Goal: Navigation & Orientation: Find specific page/section

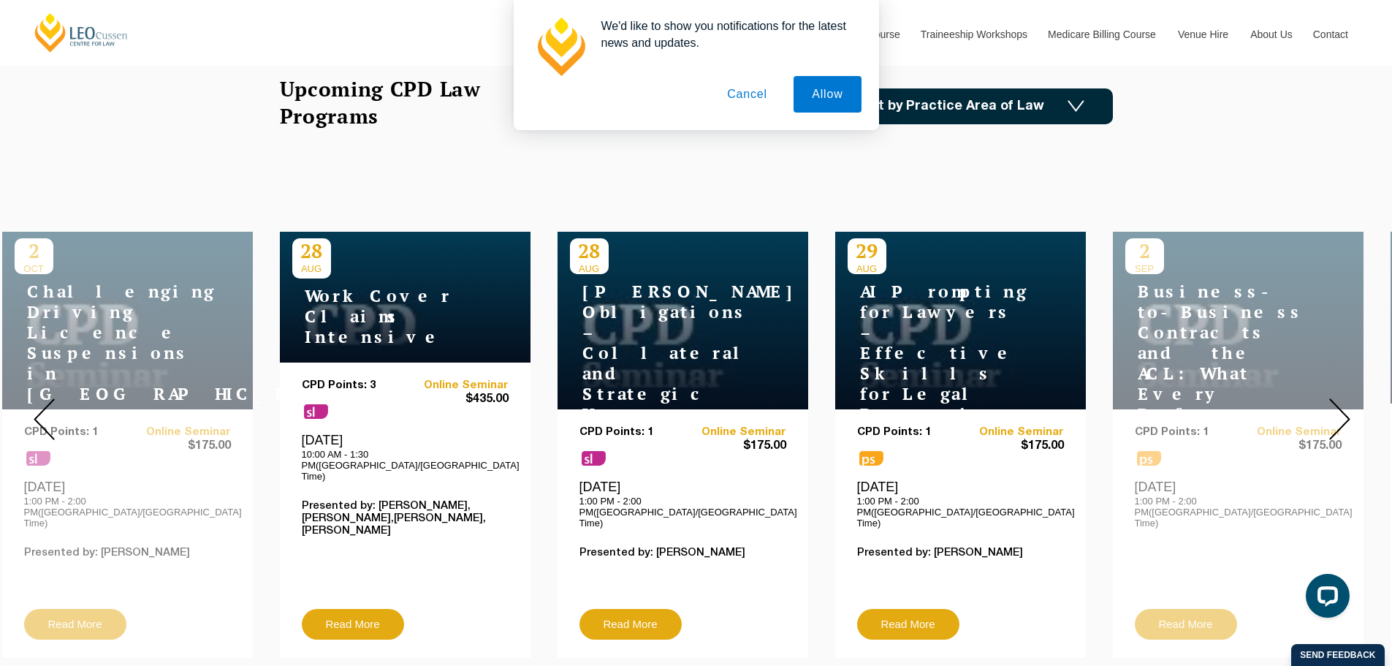
scroll to position [658, 0]
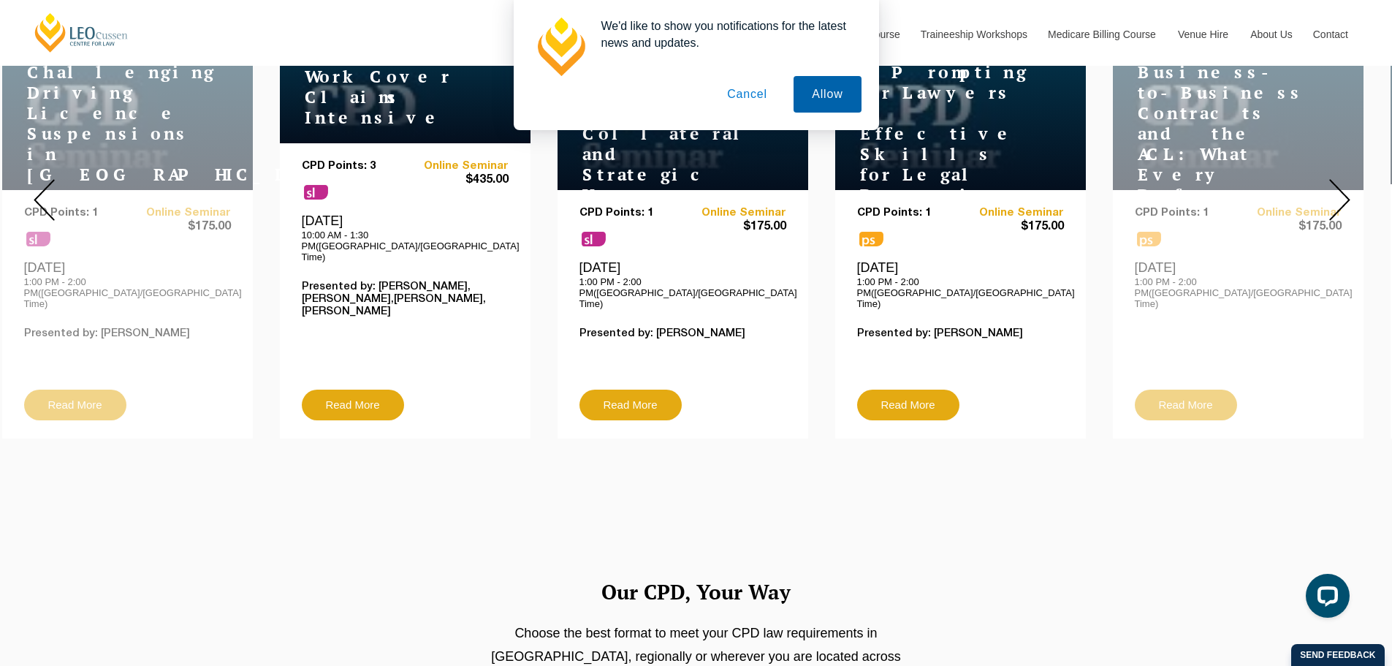
click at [819, 93] on button "Allow" at bounding box center [827, 94] width 67 height 37
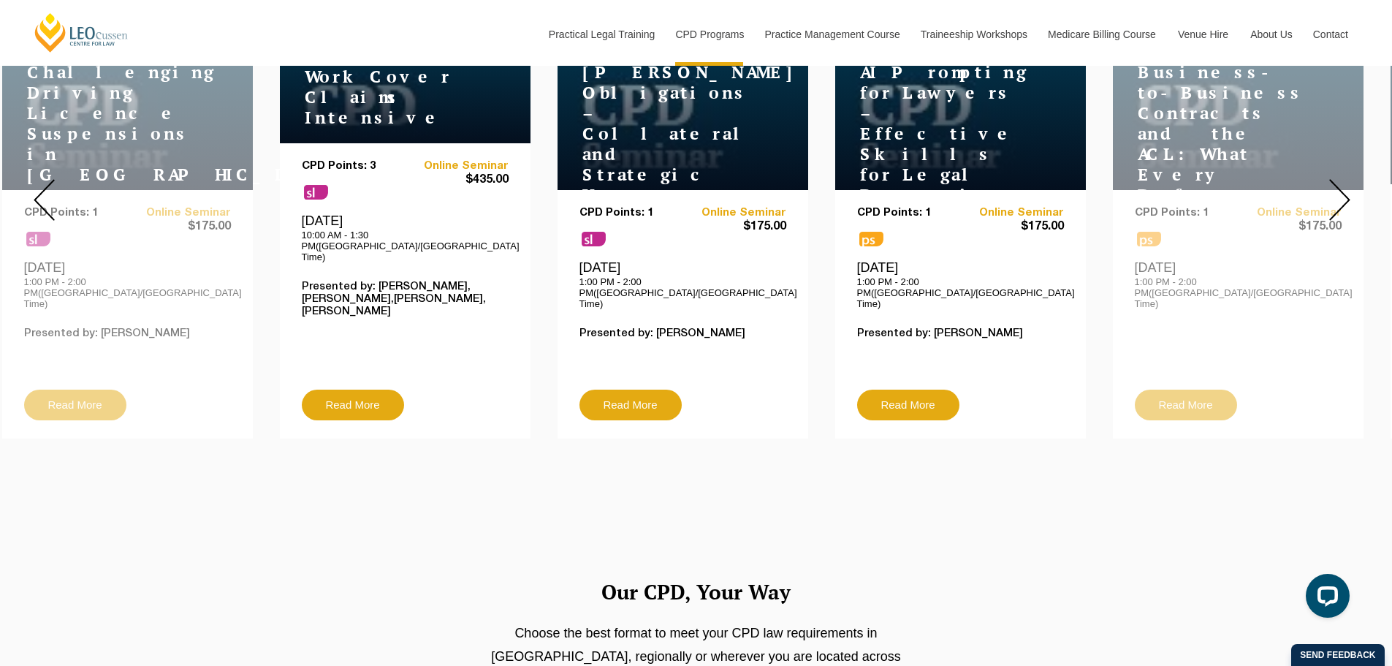
click at [1356, 197] on div at bounding box center [1339, 199] width 105 height 499
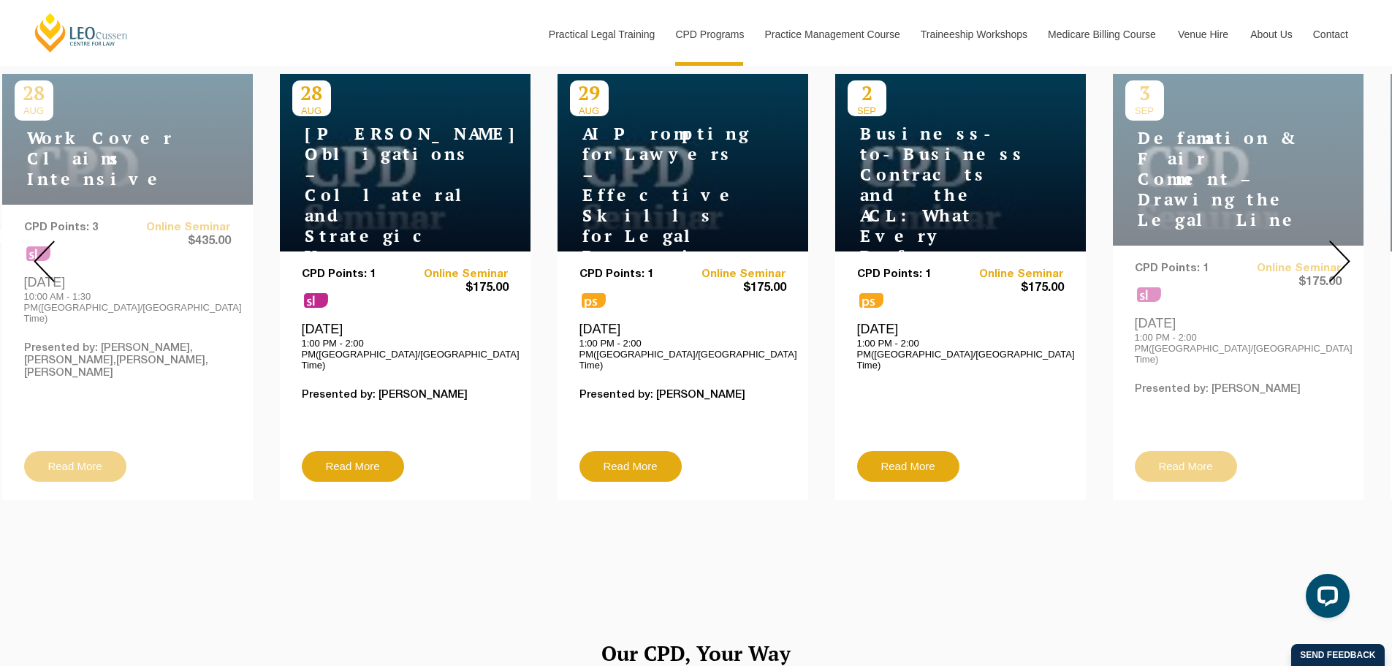
scroll to position [512, 0]
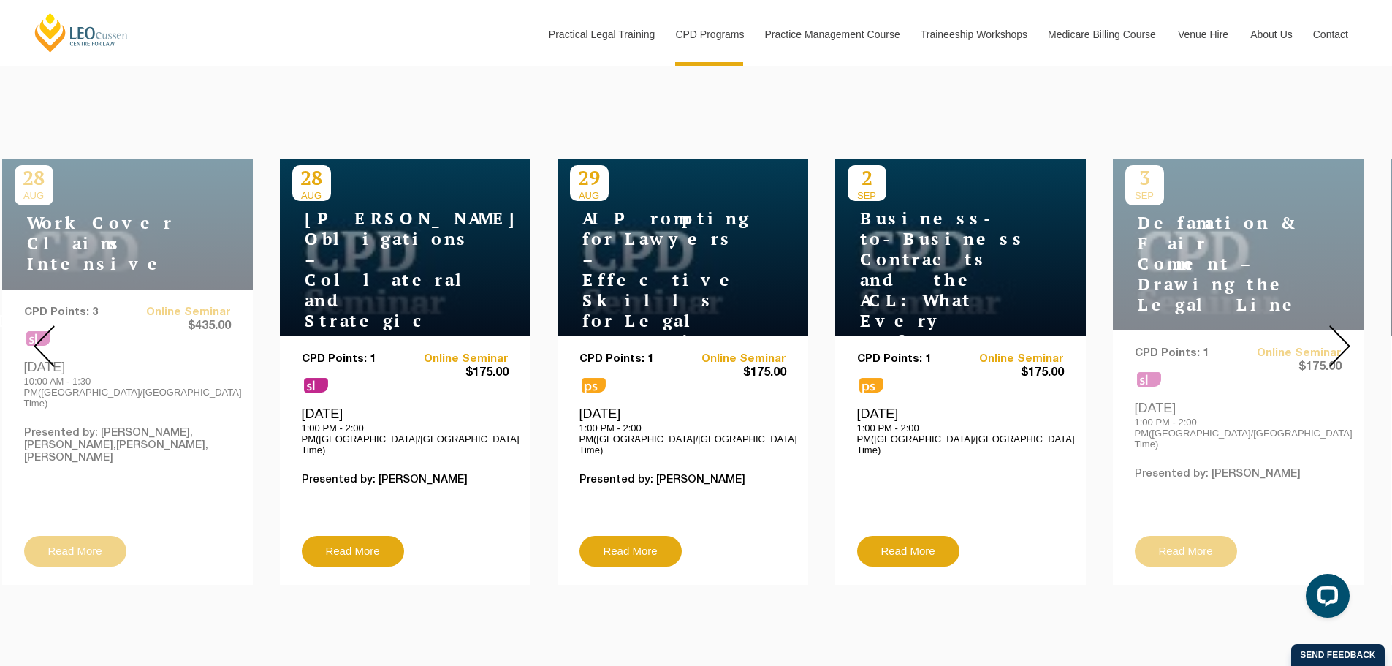
click at [1348, 339] on img at bounding box center [1340, 346] width 21 height 42
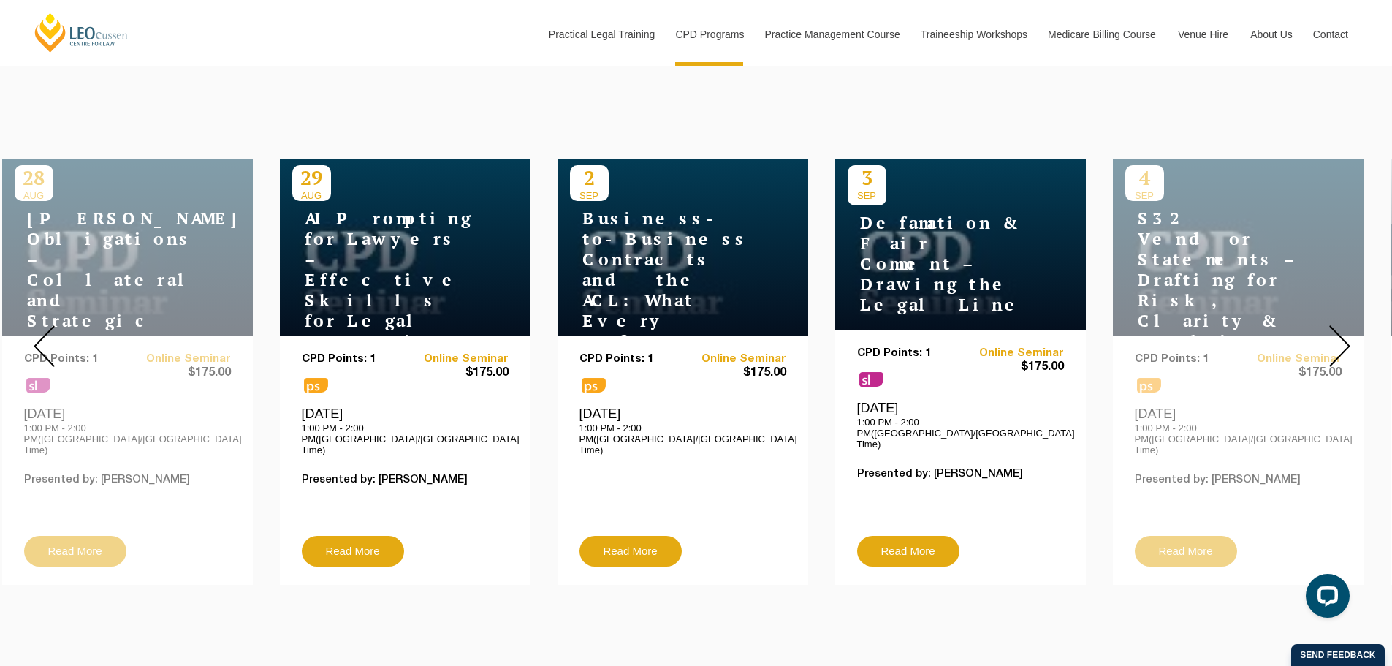
click at [1348, 339] on img at bounding box center [1340, 346] width 21 height 42
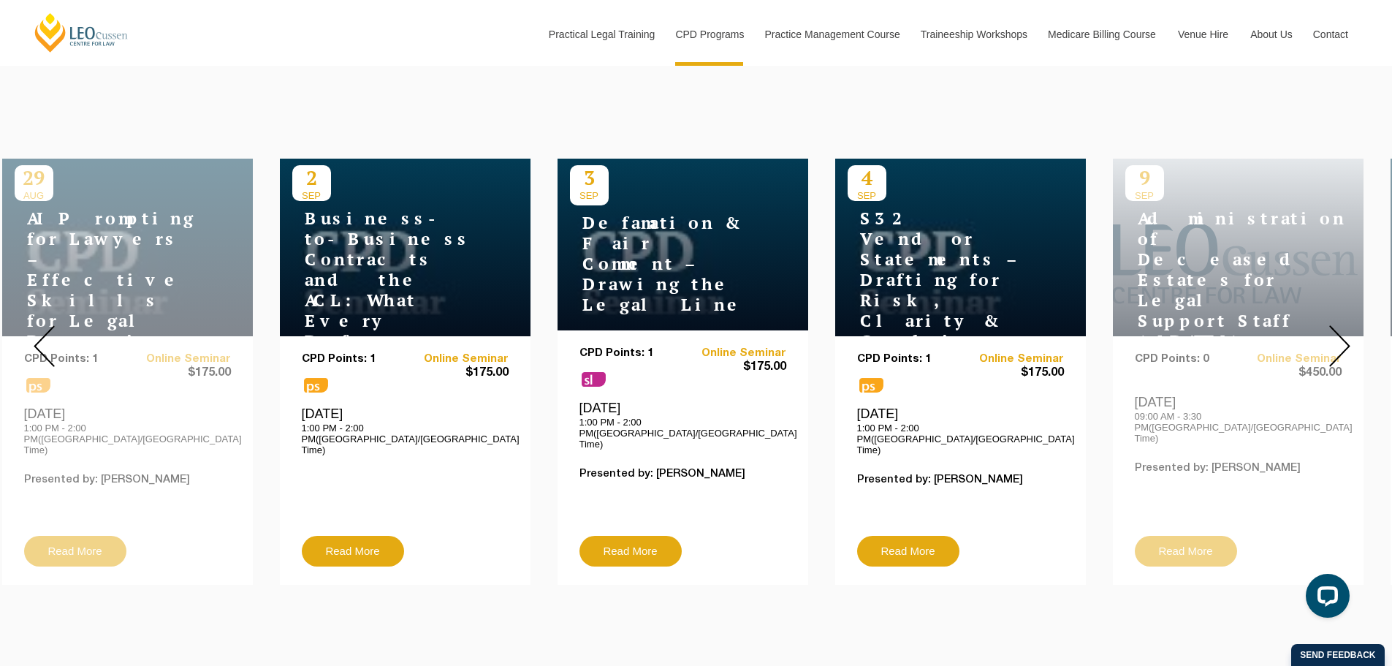
click at [1348, 339] on img at bounding box center [1340, 346] width 21 height 42
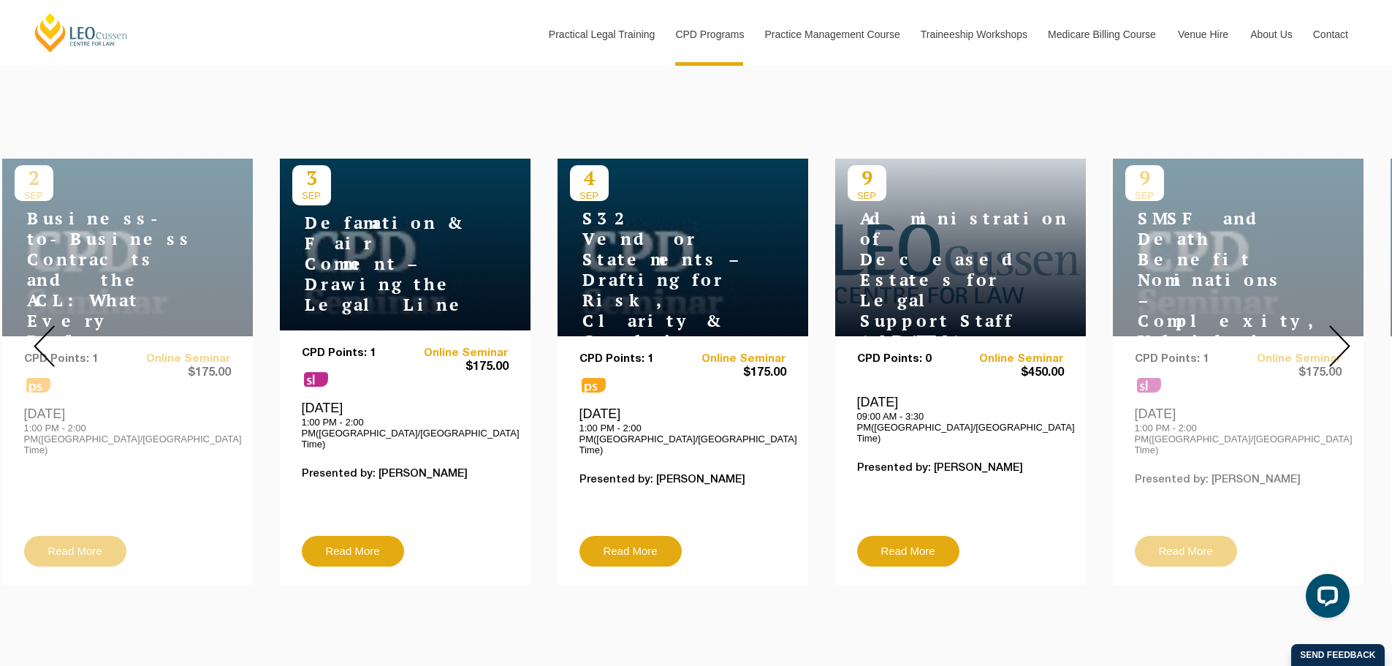
click at [1348, 339] on img at bounding box center [1340, 346] width 21 height 42
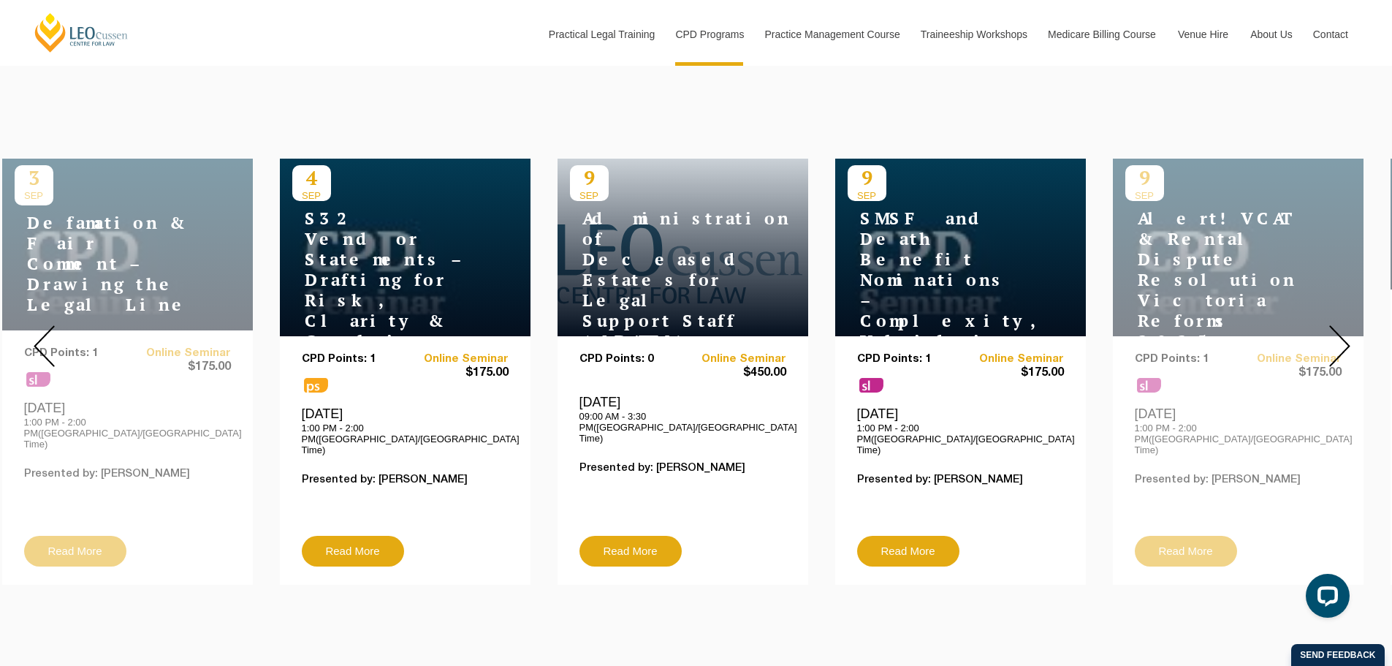
click at [1348, 339] on img at bounding box center [1340, 346] width 21 height 42
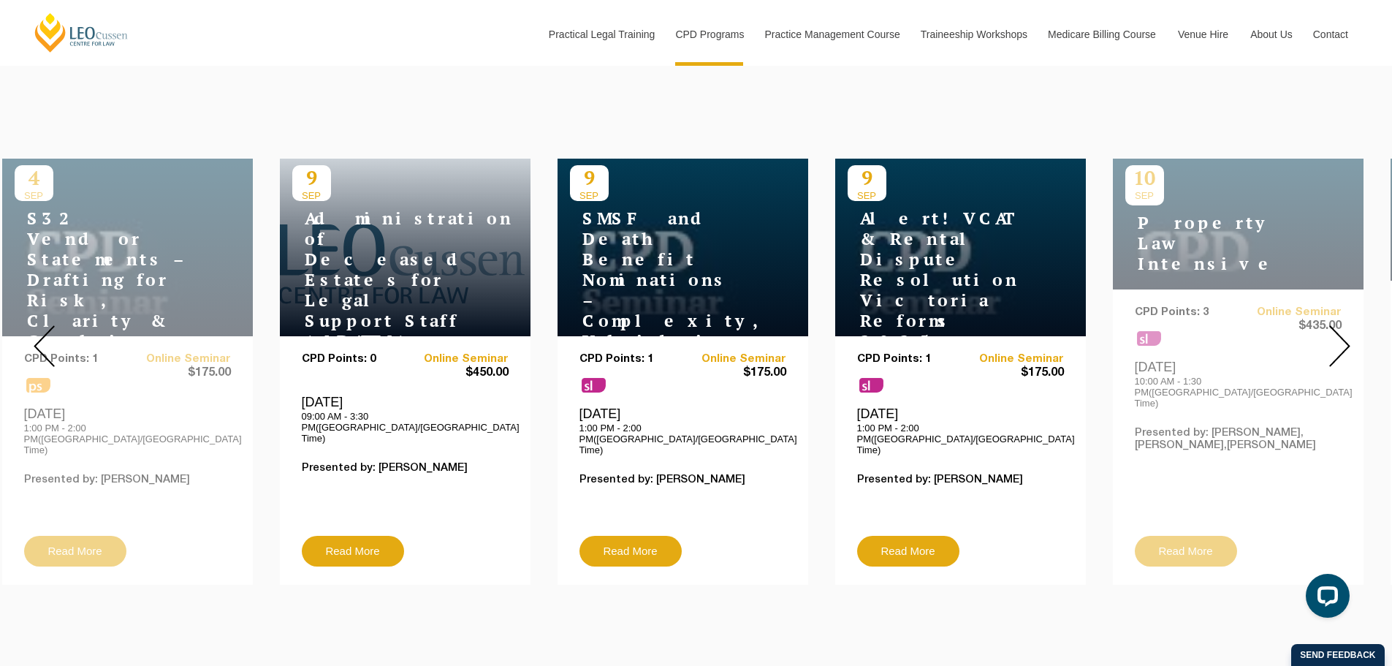
click at [1348, 339] on img at bounding box center [1340, 346] width 21 height 42
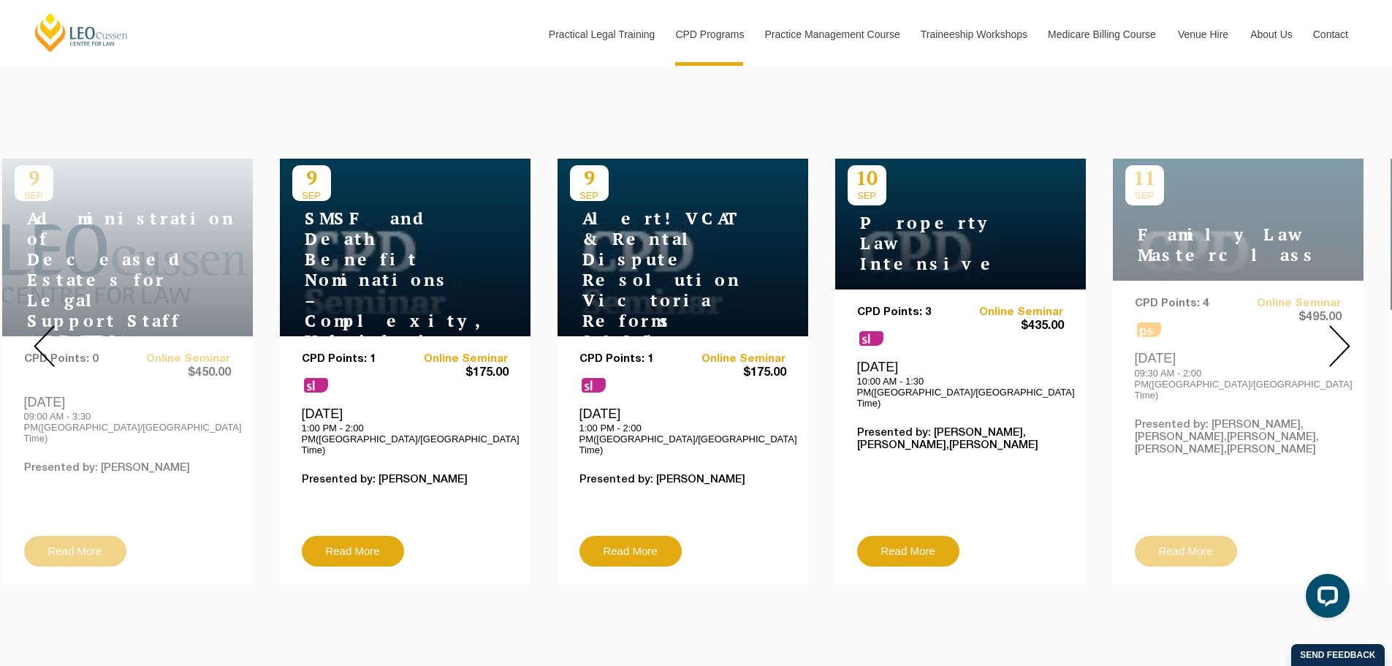
click at [1348, 339] on img at bounding box center [1340, 346] width 21 height 42
